Goal: Task Accomplishment & Management: Manage account settings

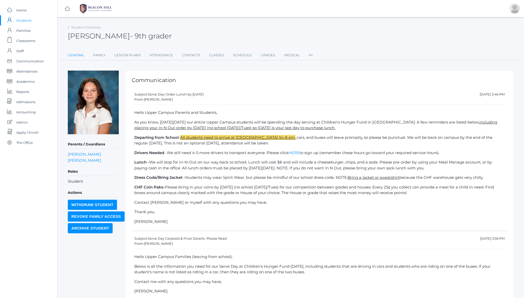
click at [77, 55] on link "General" at bounding box center [76, 55] width 17 height 10
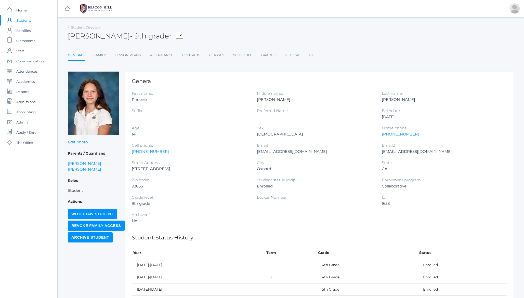
click at [110, 40] on h2 "Phoenix Abdulla - 9th grader Abdulla, Phoenix Albanese, Logan Barone, Matthew B…" at bounding box center [125, 36] width 115 height 8
click at [90, 27] on link "Student Directory" at bounding box center [86, 27] width 30 height 4
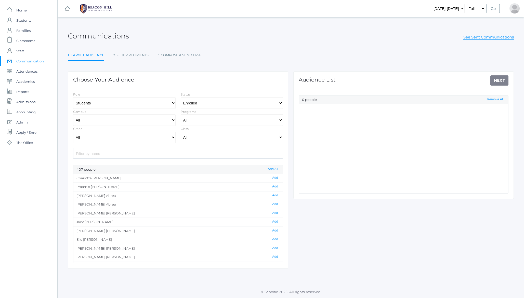
select select "Enrolled"
click at [478, 39] on link "See Sent Communications" at bounding box center [489, 37] width 51 height 5
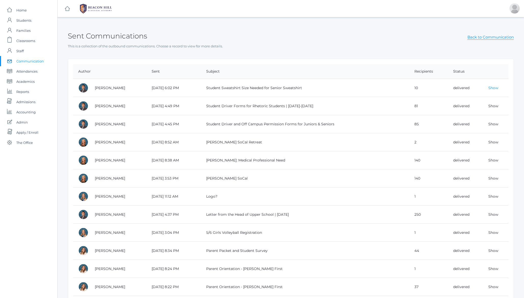
click at [496, 89] on link "Show" at bounding box center [494, 88] width 10 height 5
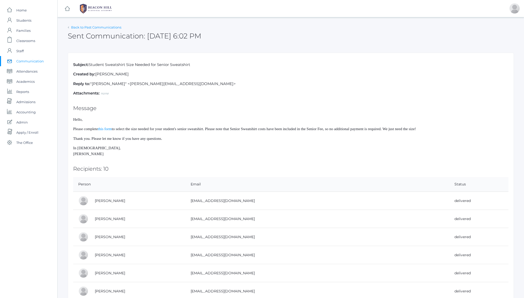
click at [79, 28] on link "Back to Past Communications" at bounding box center [96, 27] width 50 height 4
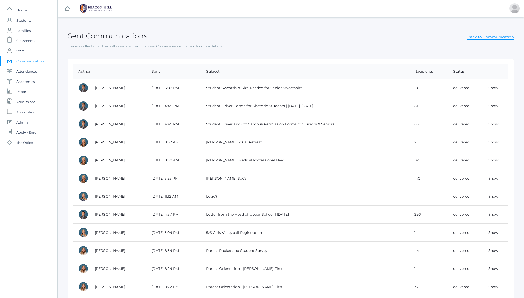
click at [212, 88] on td "Student Sweatshirt Size Needed for Senior Sweatshirt" at bounding box center [305, 88] width 209 height 18
drag, startPoint x: 212, startPoint y: 88, endPoint x: 299, endPoint y: 88, distance: 87.2
click at [299, 88] on td "Student Sweatshirt Size Needed for Senior Sweatshirt" at bounding box center [305, 88] width 209 height 18
click at [494, 106] on link "Show" at bounding box center [494, 106] width 10 height 5
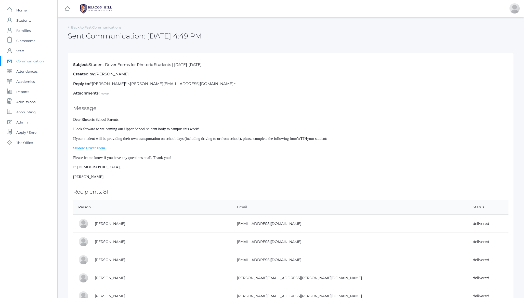
click at [175, 130] on span "I look forward to welcoming our Upper School student body to campus this week!" at bounding box center [136, 129] width 126 height 4
click at [101, 29] on link "Back to Past Communications" at bounding box center [96, 27] width 50 height 4
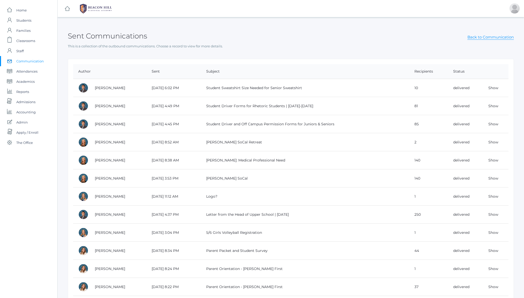
click at [98, 36] on h2 "Sent Communications" at bounding box center [107, 36] width 79 height 8
click at [98, 35] on h2 "Sent Communications" at bounding box center [107, 36] width 79 height 8
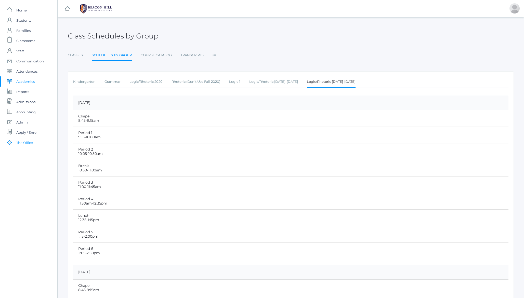
click at [23, 143] on span "The Office" at bounding box center [24, 143] width 17 height 10
click at [142, 33] on h2 "Class Schedules by Group" at bounding box center [113, 35] width 91 height 8
click at [20, 51] on span "Staff" at bounding box center [19, 51] width 7 height 10
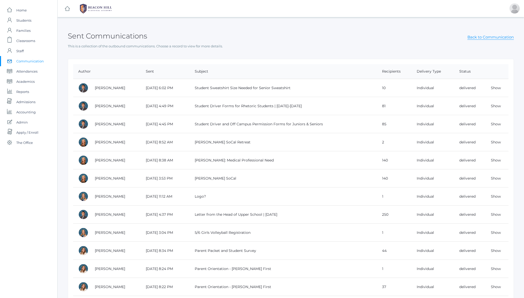
click at [87, 35] on h2 "Sent Communications" at bounding box center [107, 36] width 79 height 8
click at [79, 37] on h2 "Sent Communications" at bounding box center [107, 36] width 79 height 8
click at [106, 36] on h2 "Sent Communications" at bounding box center [107, 36] width 79 height 8
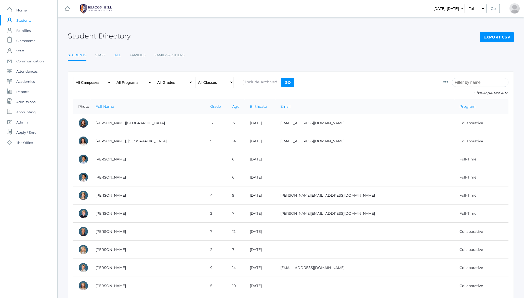
click at [119, 56] on link "All" at bounding box center [118, 55] width 6 height 10
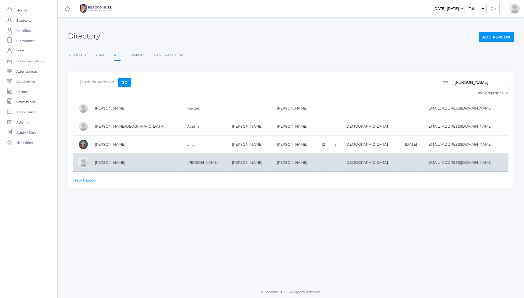
type input "[PERSON_NAME]"
click at [100, 162] on td "[PERSON_NAME]" at bounding box center [136, 163] width 93 height 18
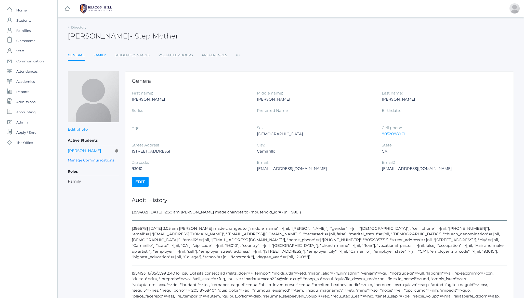
click at [100, 56] on link "Family" at bounding box center [100, 55] width 12 height 10
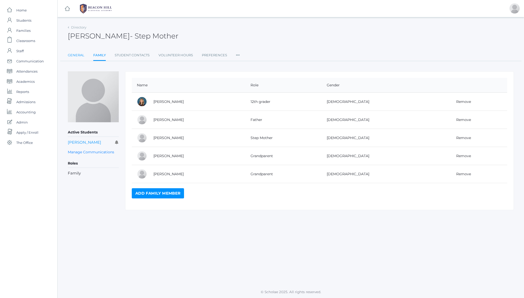
click at [72, 55] on link "General" at bounding box center [76, 55] width 17 height 10
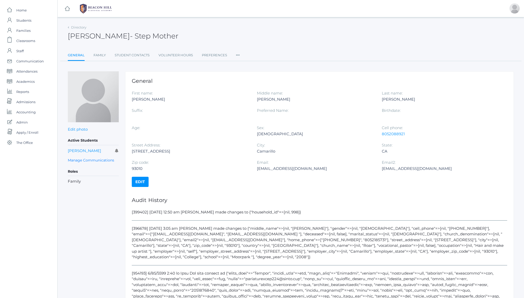
click at [237, 54] on icon at bounding box center [238, 53] width 4 height 7
click at [250, 96] on link "Communication" at bounding box center [256, 96] width 31 height 10
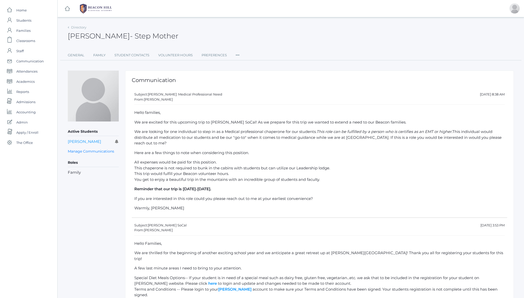
click at [82, 38] on h2 "Helena Olivares - Step Mother" at bounding box center [123, 36] width 111 height 8
click at [130, 36] on span "- Step Mother" at bounding box center [154, 36] width 48 height 9
click at [235, 54] on ul "General Family Student Contacts Volunteer Hours Preferences Roles User Access P…" at bounding box center [291, 55] width 446 height 10
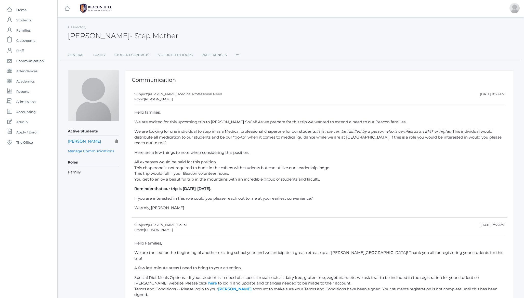
click at [237, 54] on icon at bounding box center [238, 53] width 4 height 7
click at [246, 50] on ul "General Family Student Contacts Volunteer Hours Preferences Roles User Access P…" at bounding box center [291, 55] width 446 height 10
click at [74, 55] on link "General" at bounding box center [76, 55] width 17 height 10
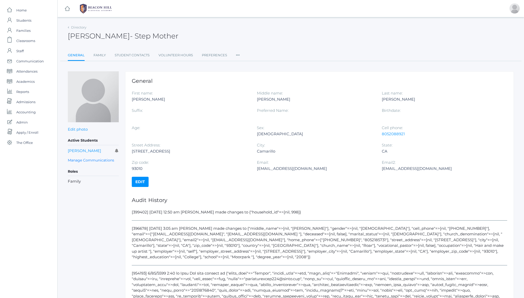
click at [270, 169] on div "creativehairdesigns@hotmail.com" at bounding box center [316, 169] width 118 height 6
drag, startPoint x: 270, startPoint y: 169, endPoint x: 316, endPoint y: 169, distance: 46.2
click at [316, 169] on div "[EMAIL_ADDRESS][DOMAIN_NAME]" at bounding box center [316, 169] width 118 height 6
copy div "[EMAIL_ADDRESS][DOMAIN_NAME]"
click at [240, 54] on ul "General Family Student Contacts Volunteer Hours Preferences Roles User Access P…" at bounding box center [291, 55] width 446 height 11
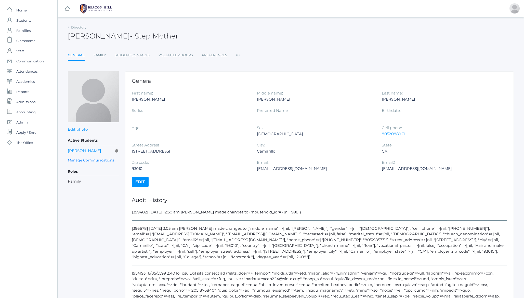
click at [239, 55] on icon at bounding box center [238, 53] width 4 height 7
click at [252, 96] on link "Communication" at bounding box center [256, 96] width 31 height 10
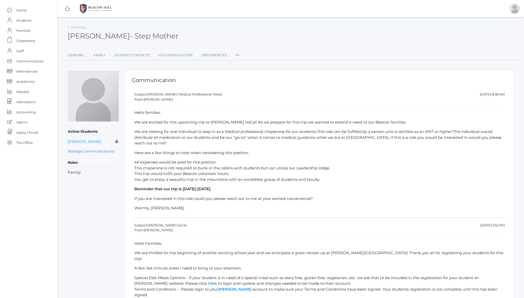
click at [158, 95] on div "Subject: Hume: Medical Professional Need" at bounding box center [178, 94] width 88 height 5
click at [176, 95] on div "Subject: Hume: Medical Professional Need" at bounding box center [178, 94] width 88 height 5
click at [114, 35] on h2 "Helena Olivares - Step Mother" at bounding box center [123, 36] width 111 height 8
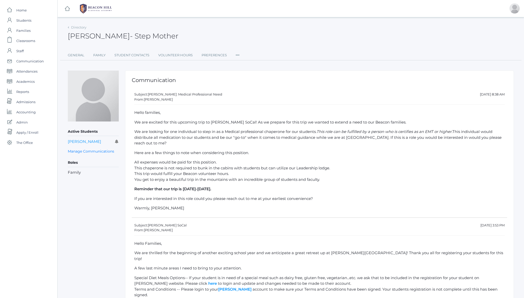
click at [239, 54] on icon at bounding box center [238, 53] width 4 height 7
click at [94, 150] on link "Manage Communications" at bounding box center [91, 152] width 46 height 6
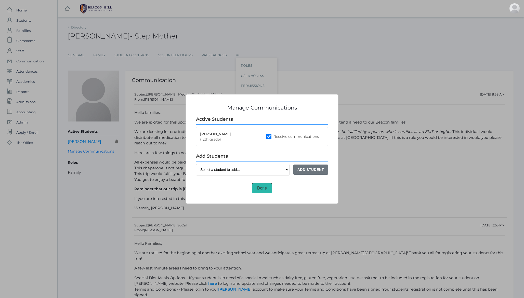
click at [261, 187] on button "Done" at bounding box center [262, 188] width 20 height 10
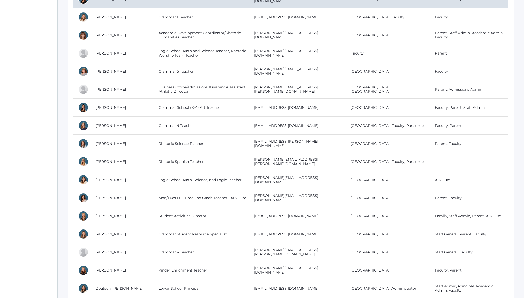
scroll to position [227, 0]
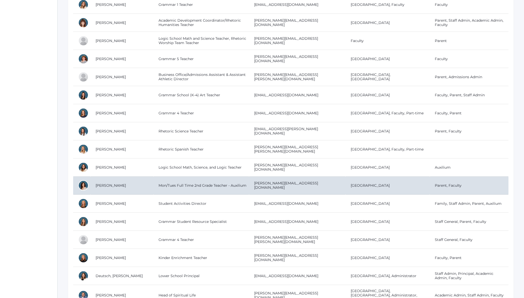
click at [105, 185] on td "[PERSON_NAME]" at bounding box center [122, 186] width 63 height 18
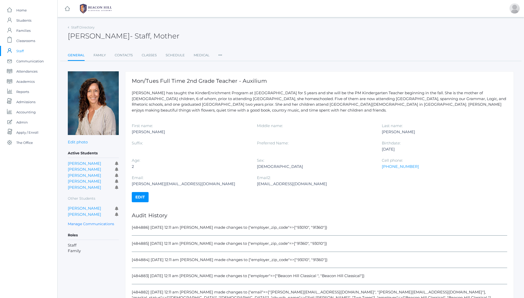
click at [89, 54] on ul "General Family Contacts Classes Schedule Medical Roles User Access Permissions …" at bounding box center [291, 55] width 446 height 11
click at [95, 54] on link "Family" at bounding box center [100, 55] width 12 height 10
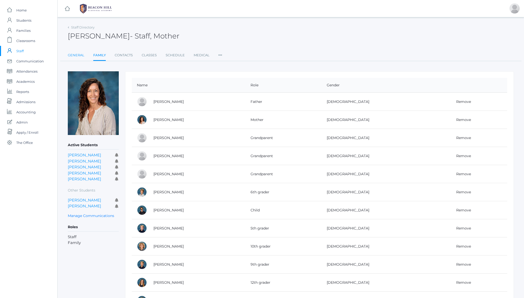
click at [79, 56] on link "General" at bounding box center [76, 55] width 17 height 10
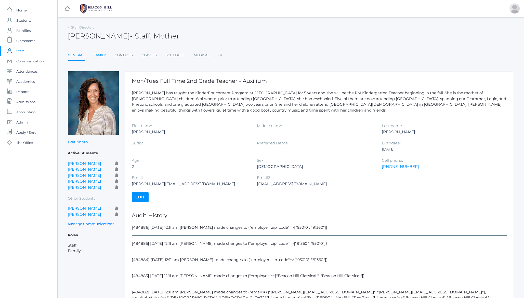
click at [101, 54] on link "Family" at bounding box center [100, 55] width 12 height 10
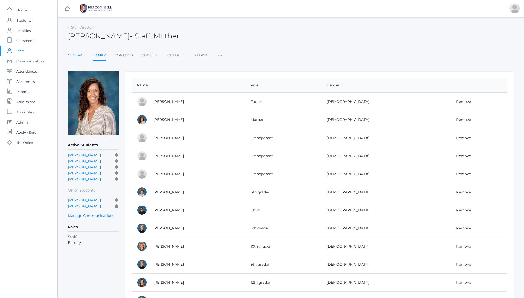
click at [77, 55] on link "General" at bounding box center [76, 55] width 17 height 10
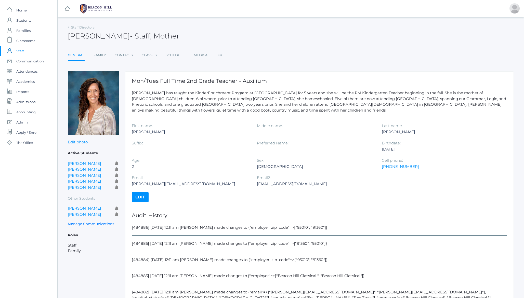
click at [140, 197] on link "Edit" at bounding box center [140, 197] width 17 height 10
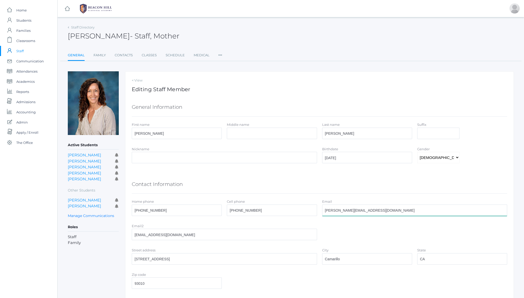
click at [344, 210] on input "[PERSON_NAME][EMAIL_ADDRESS][DOMAIN_NAME]" at bounding box center [414, 210] width 185 height 11
type input "cari@beaconhillclassical.org"
click at [350, 180] on div "Contact Information" at bounding box center [320, 185] width 376 height 18
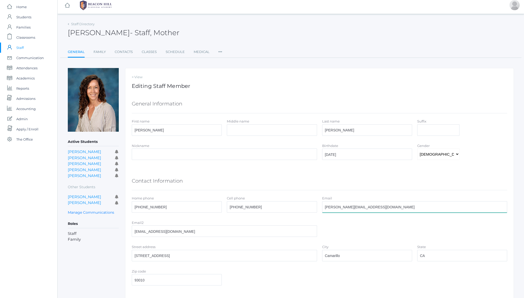
click at [349, 208] on input "cari@beaconhillclassical.org" at bounding box center [414, 207] width 185 height 11
click at [297, 176] on div "Contact Information" at bounding box center [320, 181] width 376 height 18
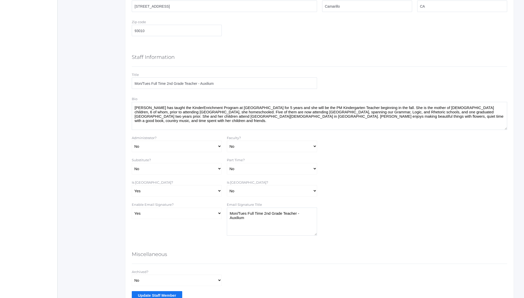
scroll to position [280, 0]
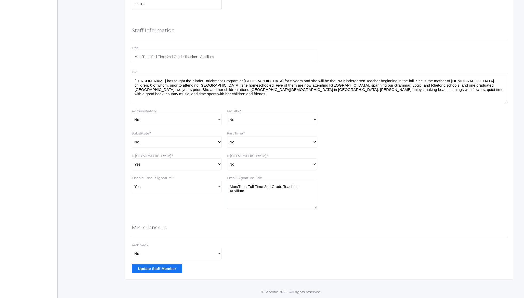
click at [144, 271] on input "Update Staff Member" at bounding box center [157, 269] width 51 height 8
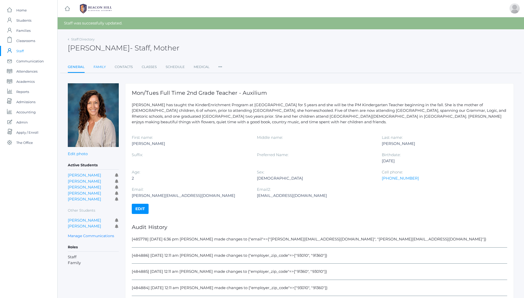
click at [97, 69] on link "Family" at bounding box center [100, 67] width 12 height 10
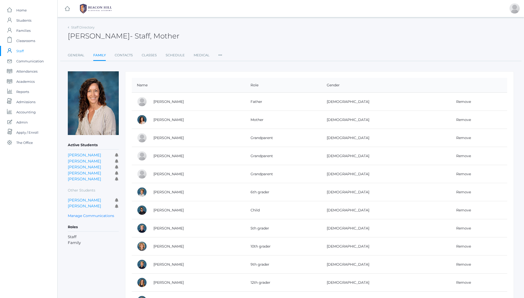
click at [220, 56] on icon at bounding box center [221, 53] width 4 height 7
click at [236, 76] on link "User Access" at bounding box center [239, 76] width 31 height 10
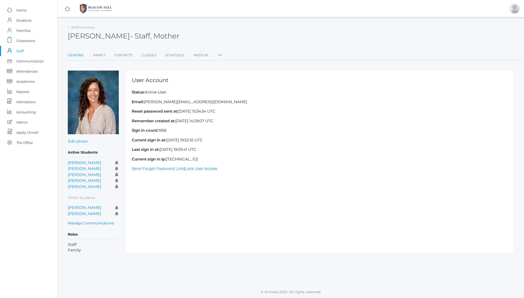
click at [77, 54] on link "General" at bounding box center [76, 55] width 17 height 10
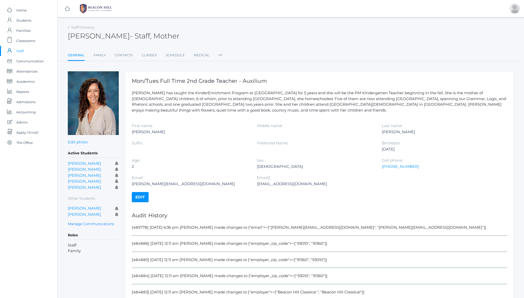
click at [141, 40] on span "- Staff, Mother" at bounding box center [154, 36] width 49 height 9
click at [81, 208] on link "Cole Burke" at bounding box center [84, 208] width 33 height 5
click at [79, 215] on link "Mason Burke" at bounding box center [84, 214] width 33 height 5
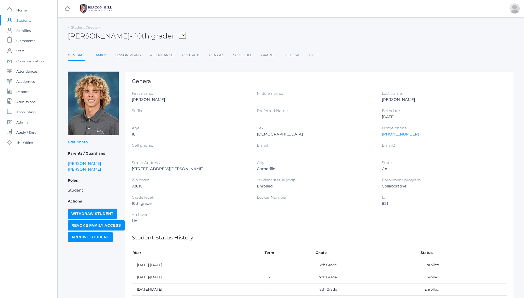
click at [99, 55] on link "Family" at bounding box center [100, 55] width 12 height 10
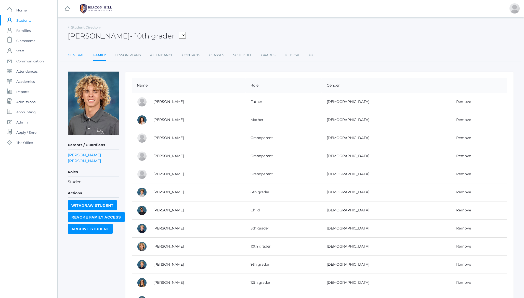
click at [77, 56] on link "General" at bounding box center [76, 55] width 17 height 10
